Goal: Task Accomplishment & Management: Manage account settings

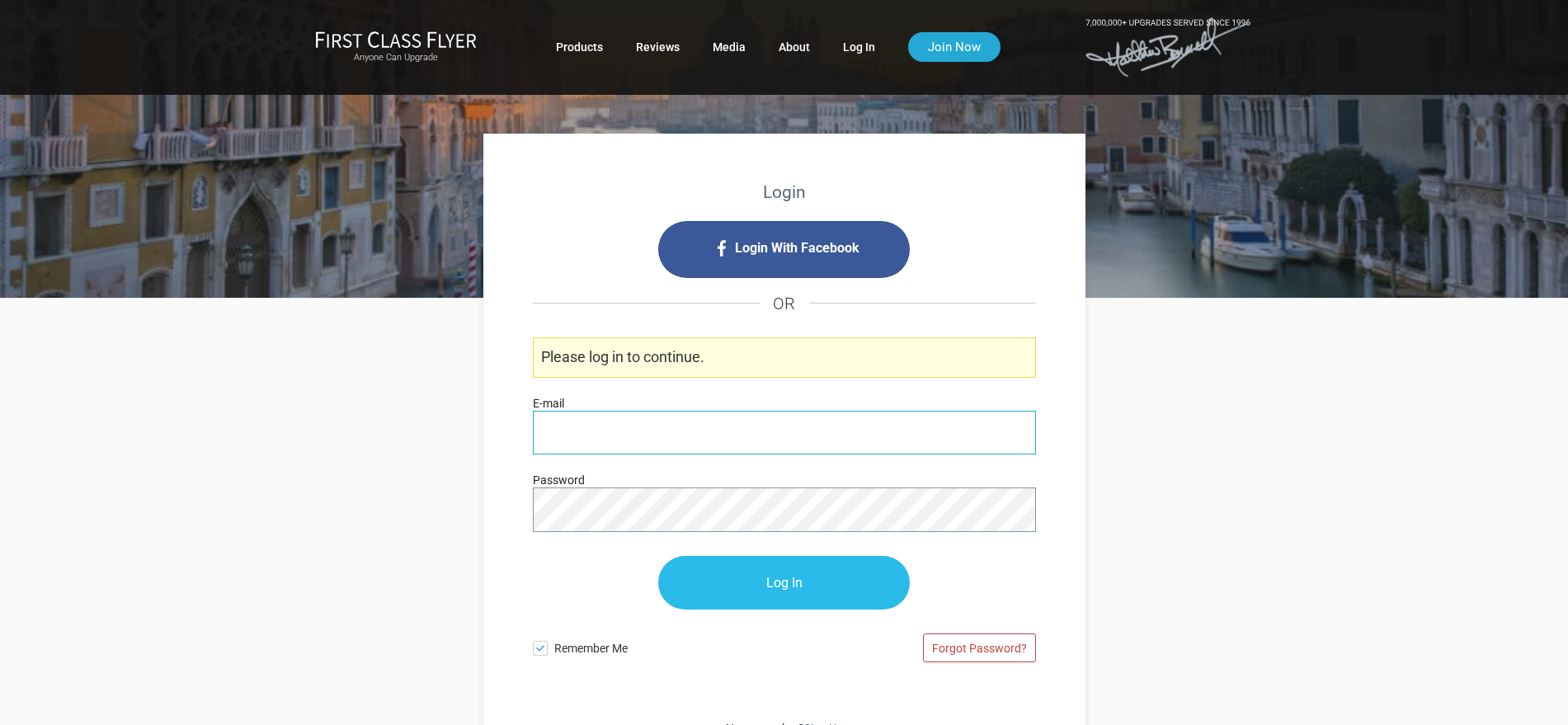
type input "leisa.p@firstclassflyer.com"
drag, startPoint x: 830, startPoint y: 587, endPoint x: 837, endPoint y: 577, distance: 12.2
click at [830, 578] on input "Log In" at bounding box center [784, 583] width 251 height 53
type input "[PERSON_NAME][EMAIL_ADDRESS][DOMAIN_NAME]"
click at [755, 575] on input "Log In" at bounding box center [784, 583] width 251 height 53
